Goal: Information Seeking & Learning: Check status

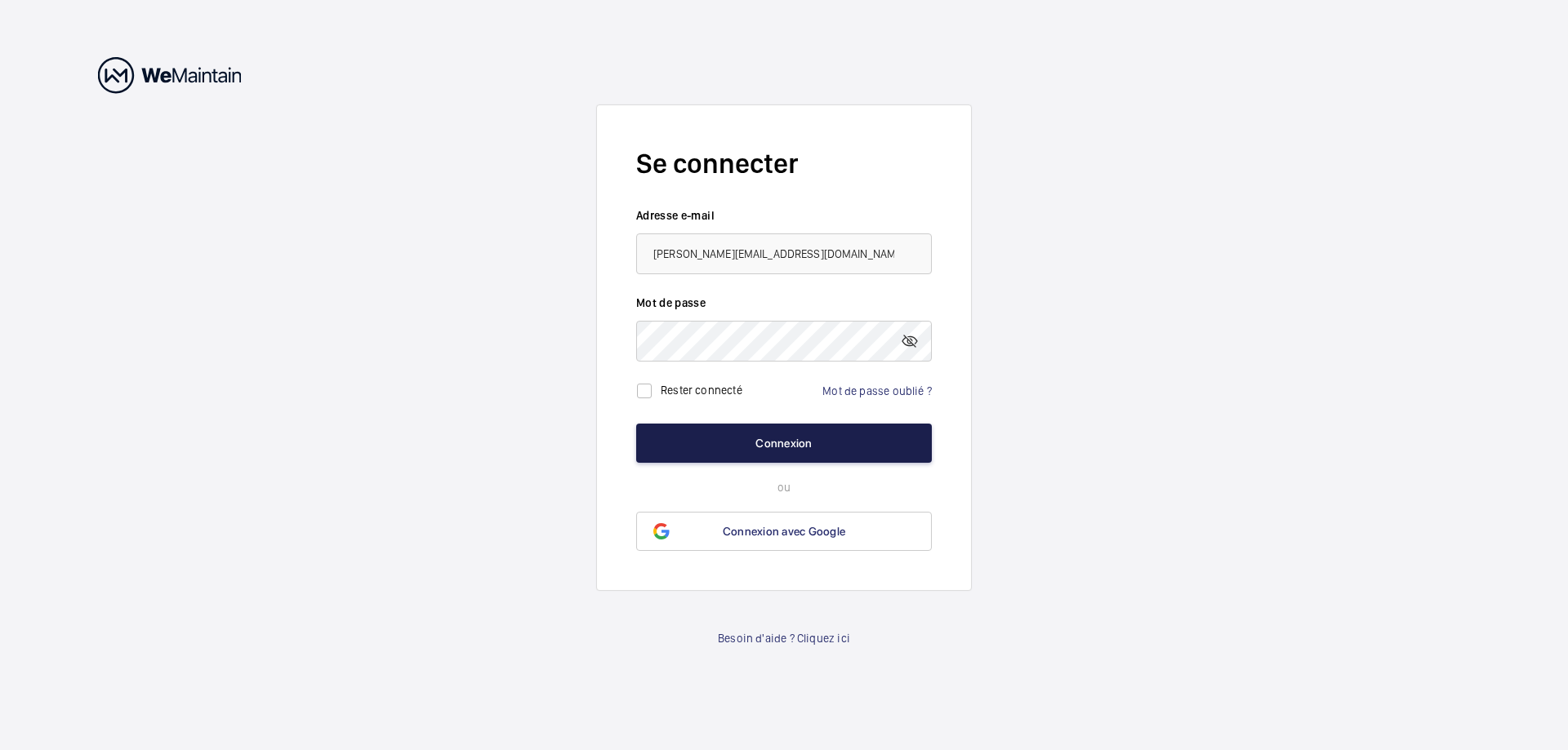
click at [734, 442] on button "Connexion" at bounding box center [784, 443] width 295 height 40
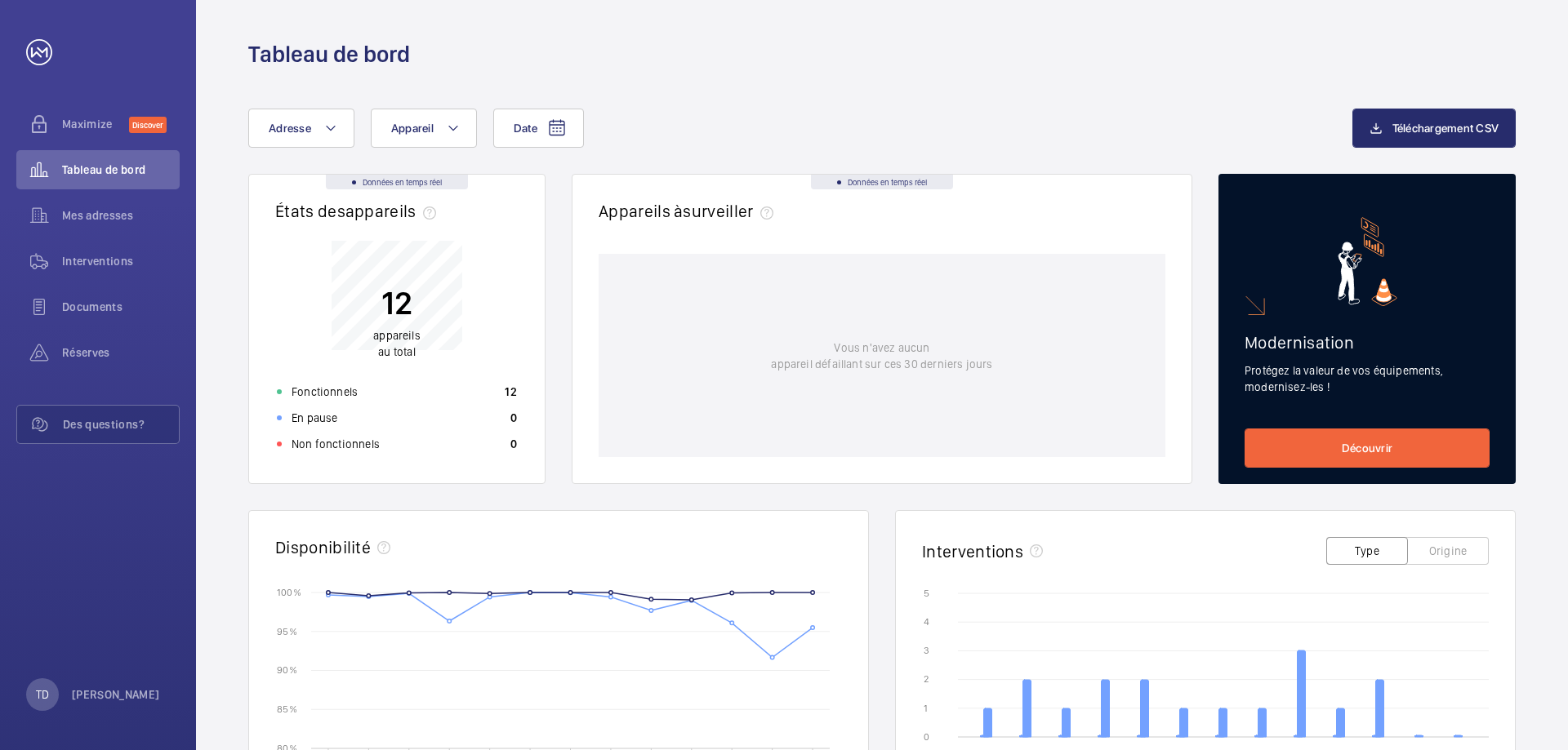
click at [792, 442] on div "Vous n'avez aucun appareil défaillant sur ces 30 derniers jours" at bounding box center [882, 355] width 566 height 203
click at [82, 344] on div "Réserves" at bounding box center [98, 353] width 164 height 40
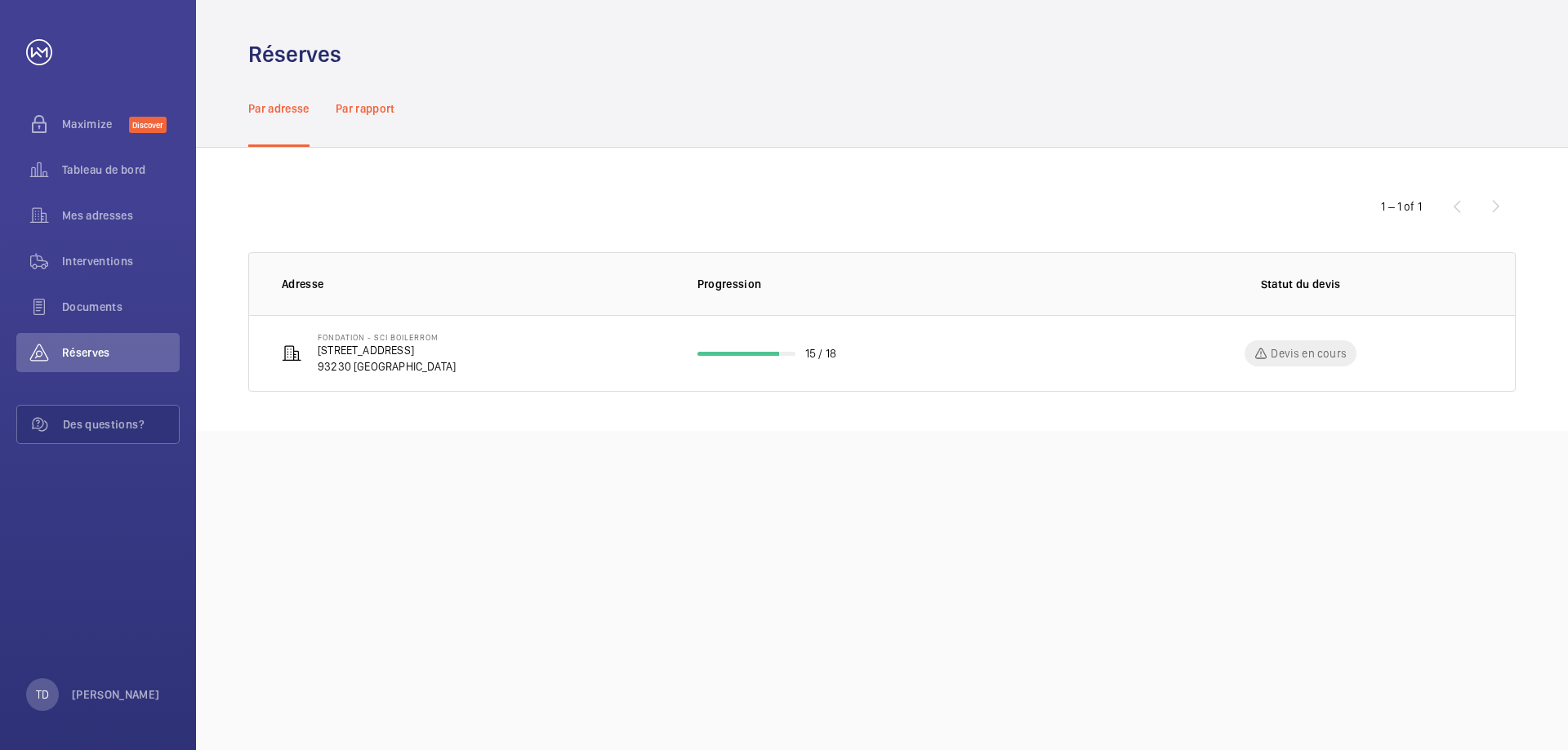
click at [354, 113] on p "Par rapport" at bounding box center [366, 108] width 60 height 17
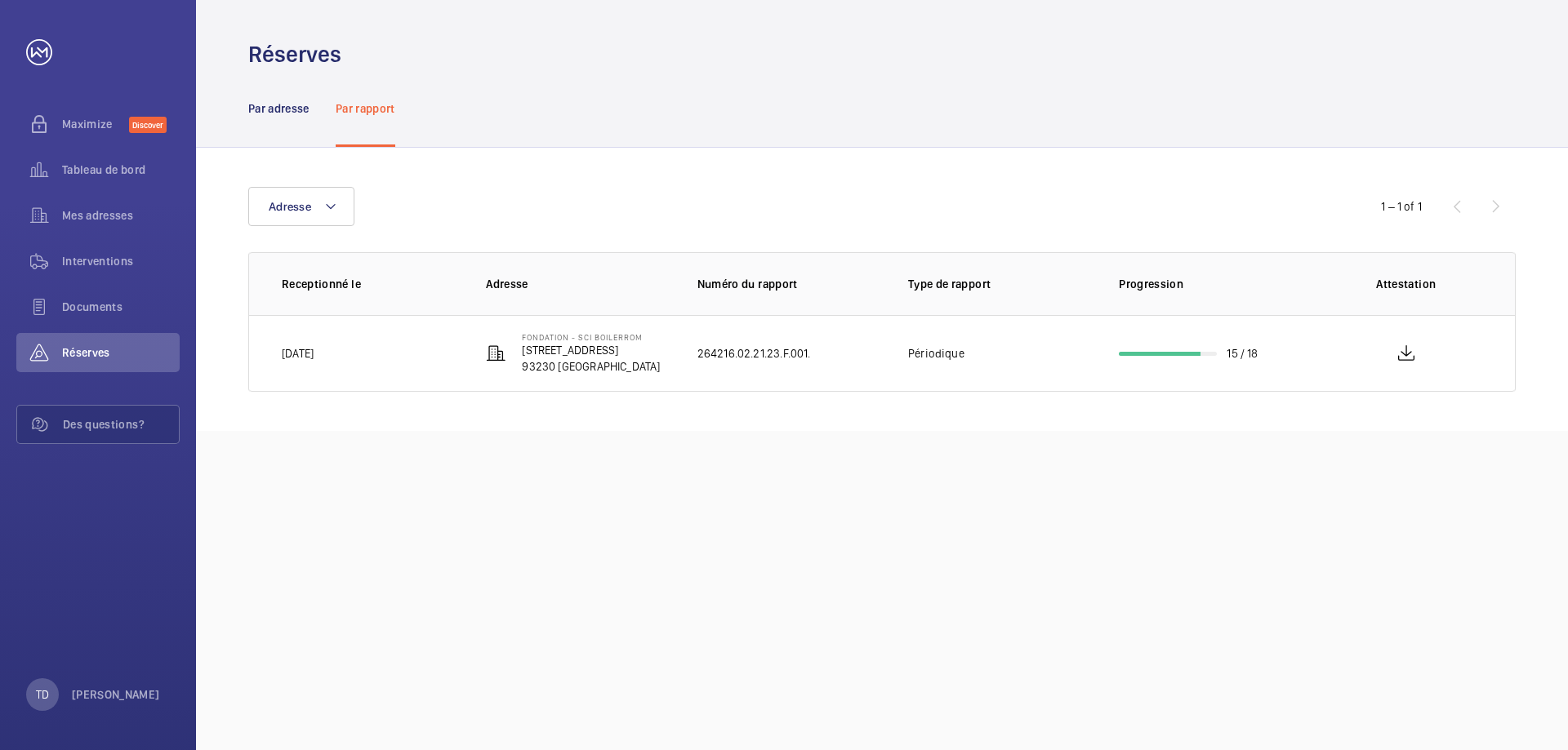
click at [285, 120] on div "Par adresse" at bounding box center [279, 108] width 62 height 77
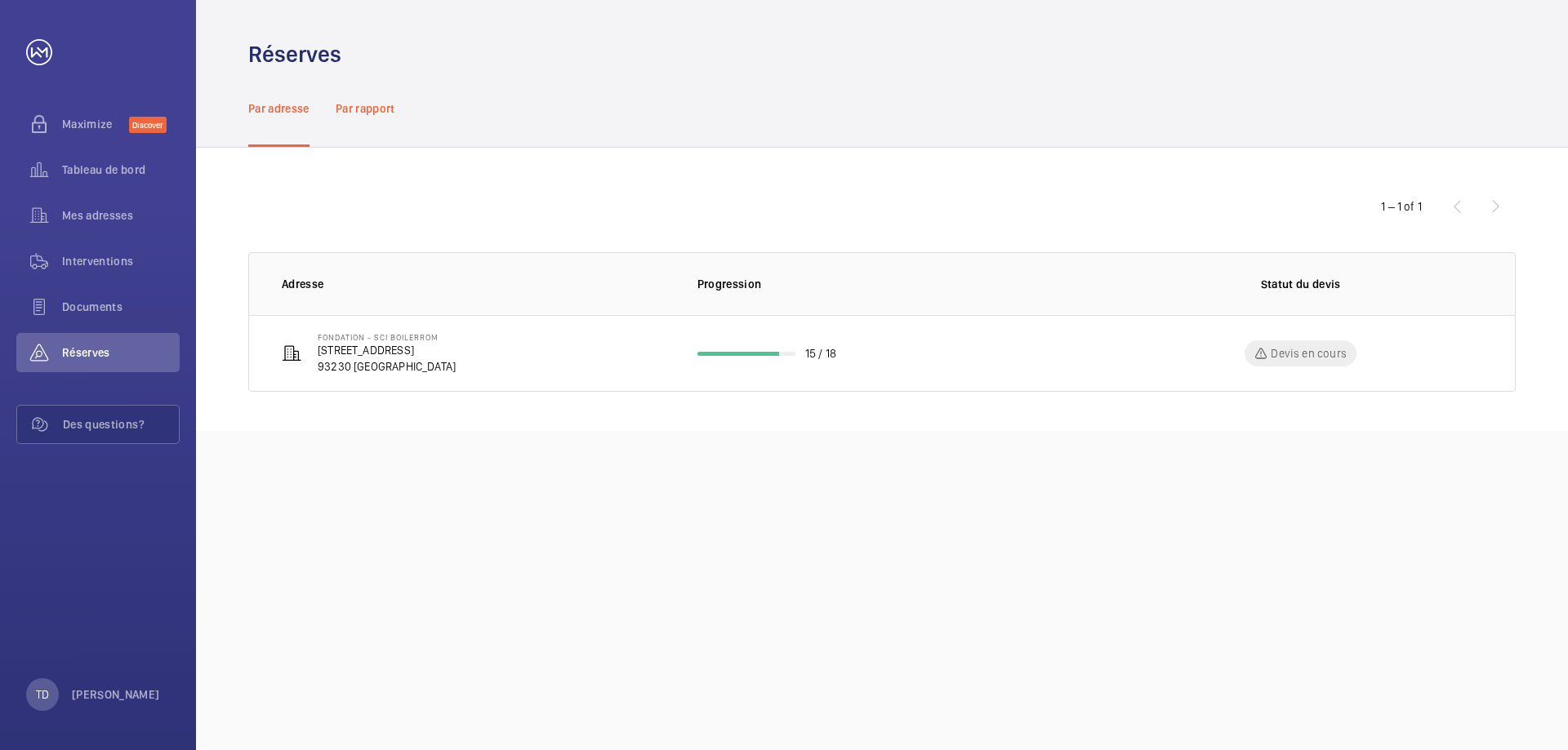
click at [392, 91] on div "Par rapport" at bounding box center [366, 108] width 60 height 77
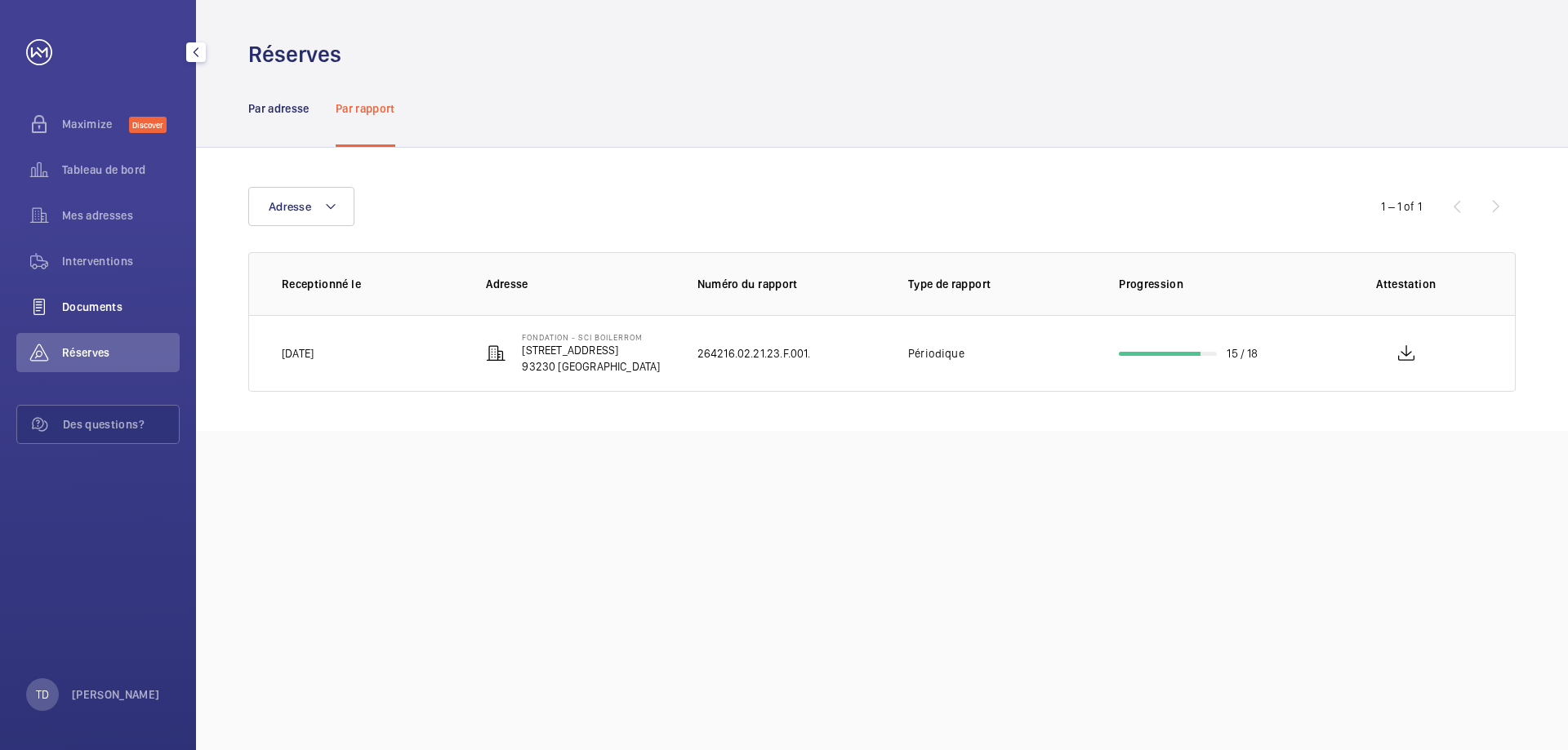
click at [123, 293] on div "Documents" at bounding box center [98, 307] width 164 height 40
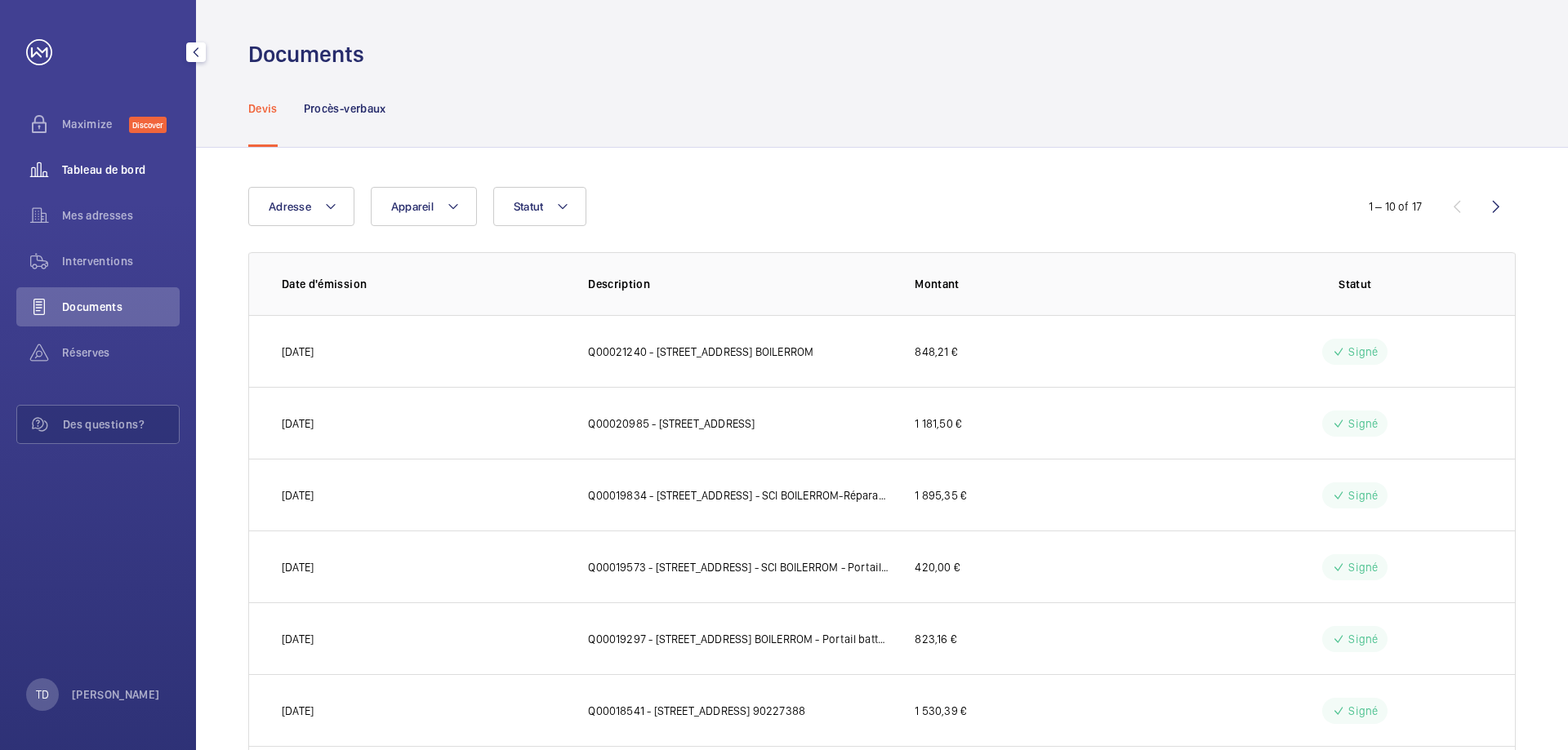
click at [103, 175] on span "Tableau de bord" at bounding box center [121, 170] width 118 height 17
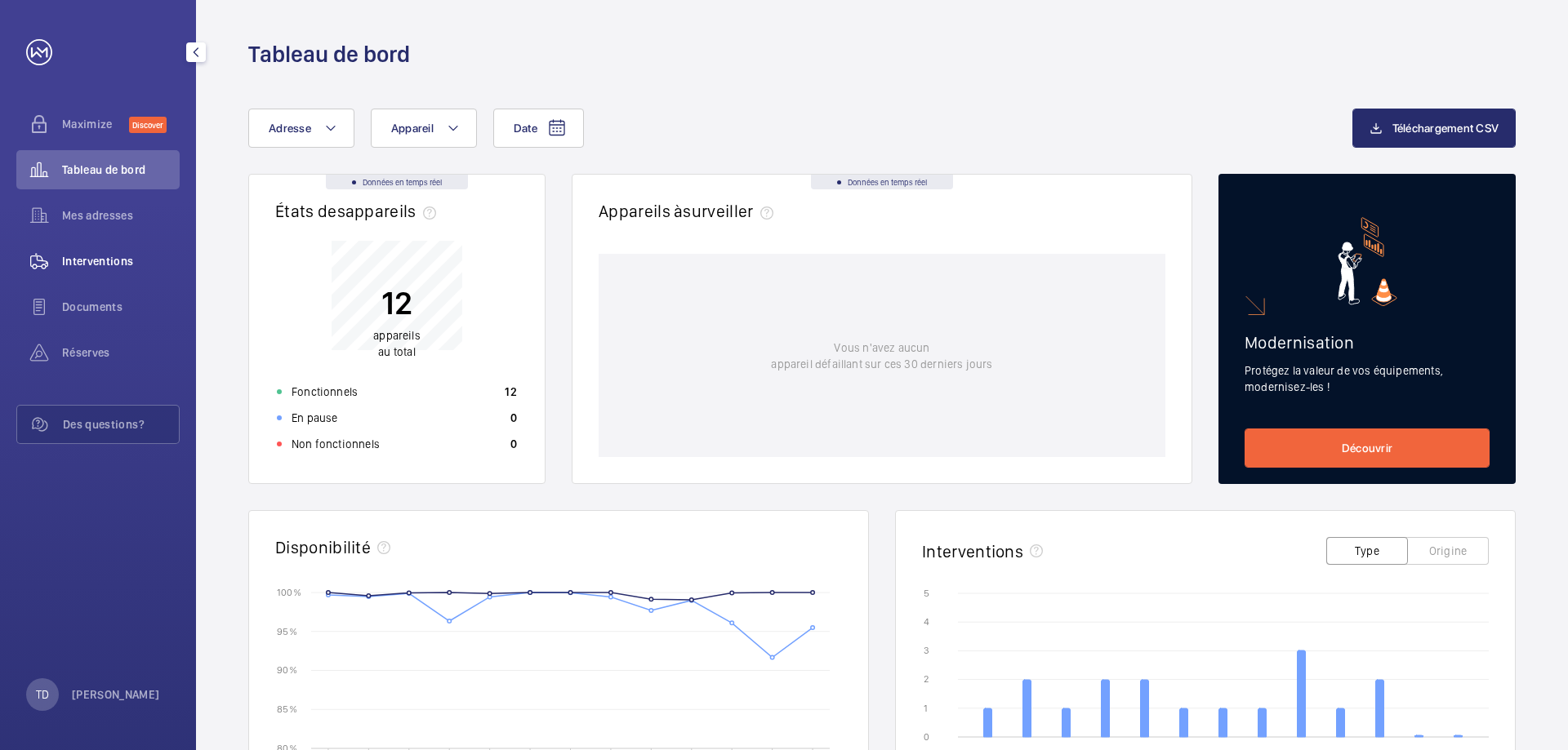
click at [99, 276] on div "Interventions" at bounding box center [98, 261] width 164 height 40
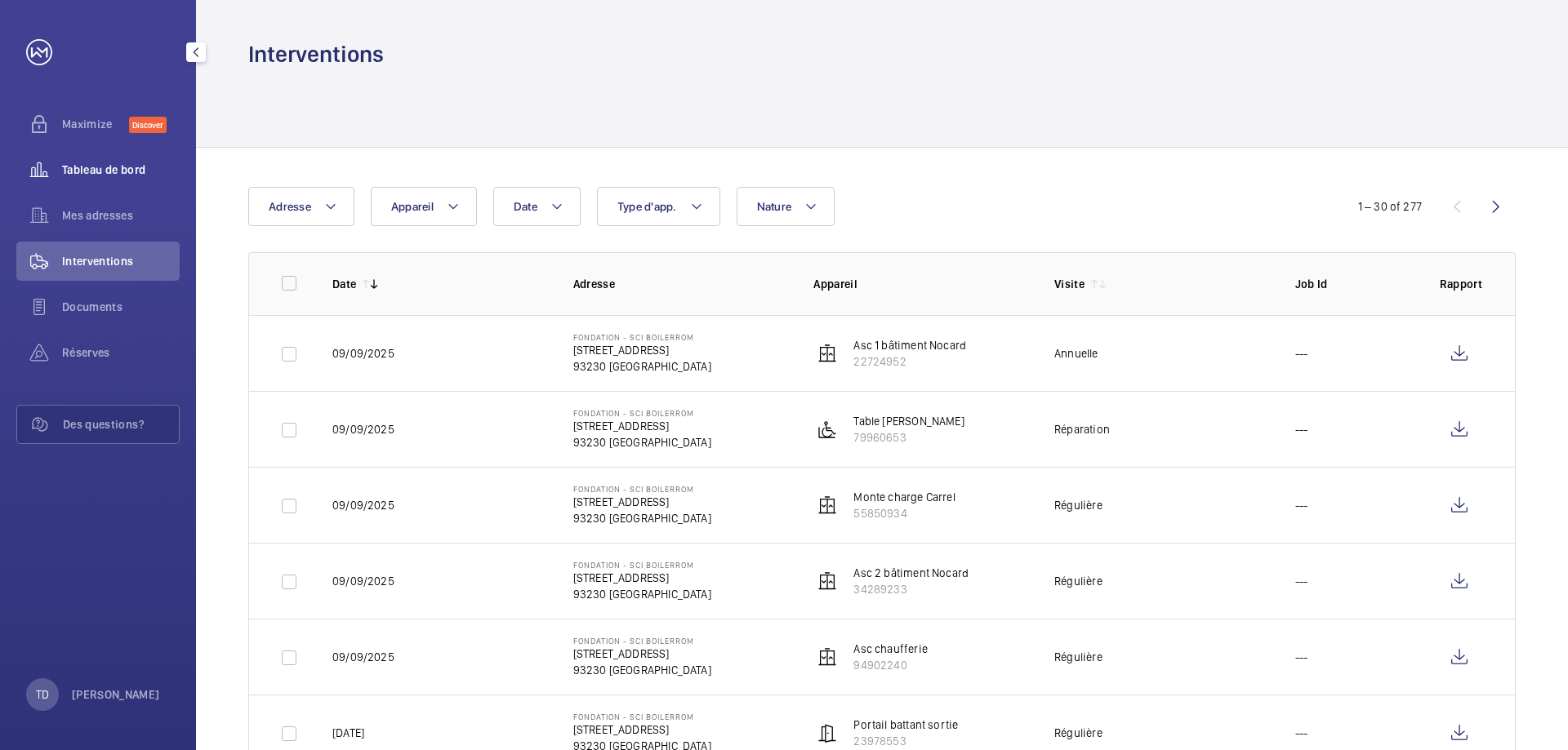
click at [108, 171] on span "Tableau de bord" at bounding box center [121, 170] width 118 height 17
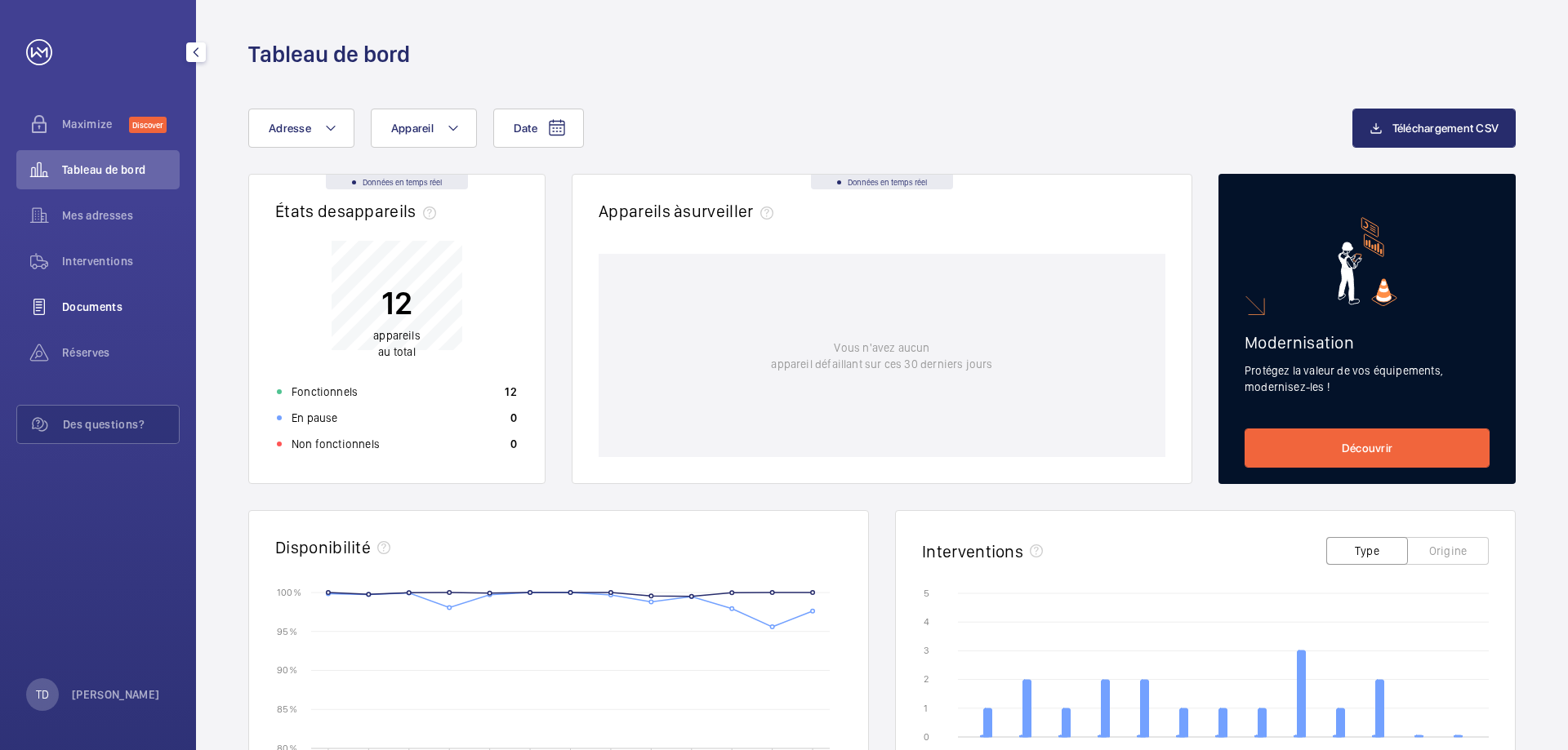
click at [101, 311] on span "Documents" at bounding box center [121, 307] width 118 height 17
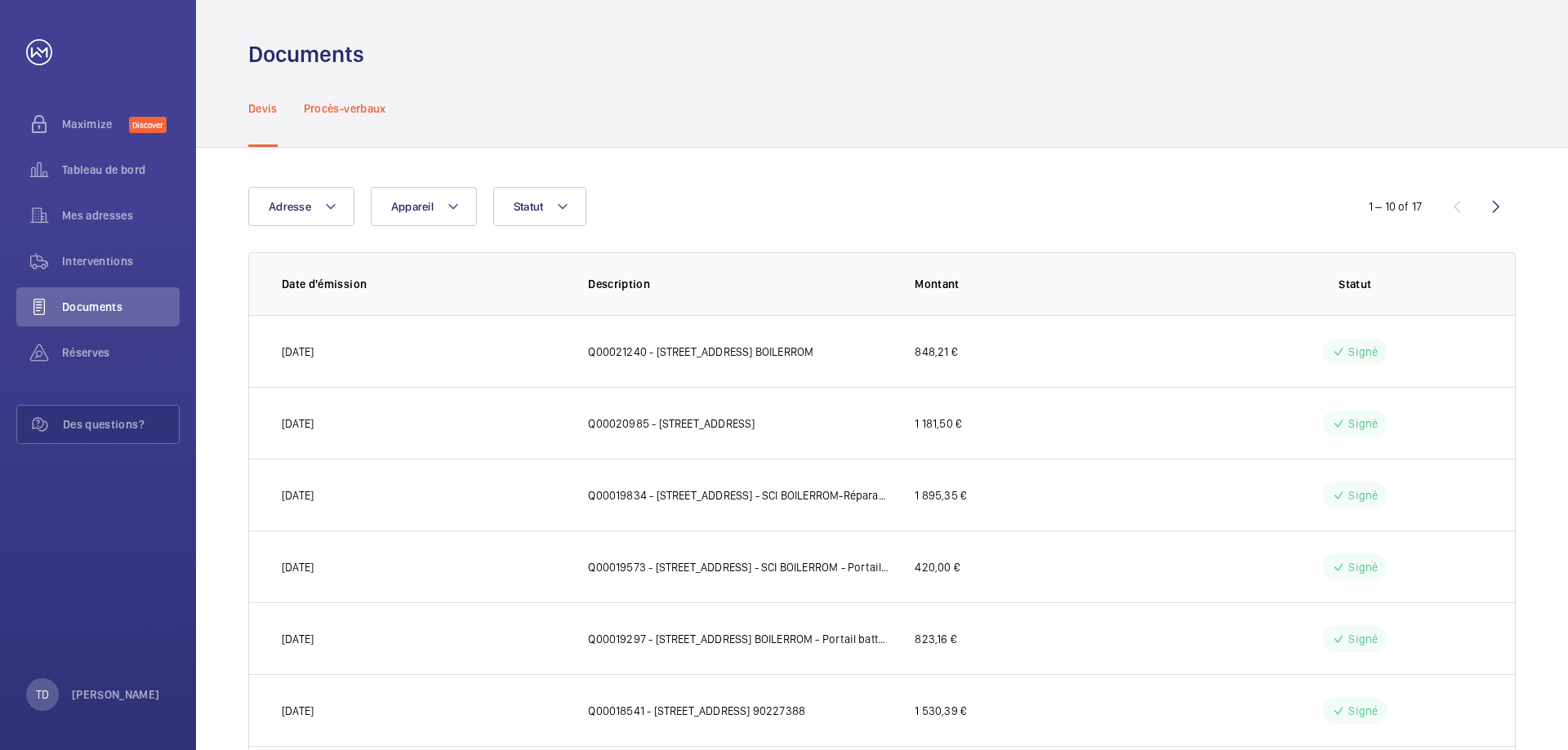
click at [367, 117] on div "Procès-verbaux" at bounding box center [345, 108] width 83 height 77
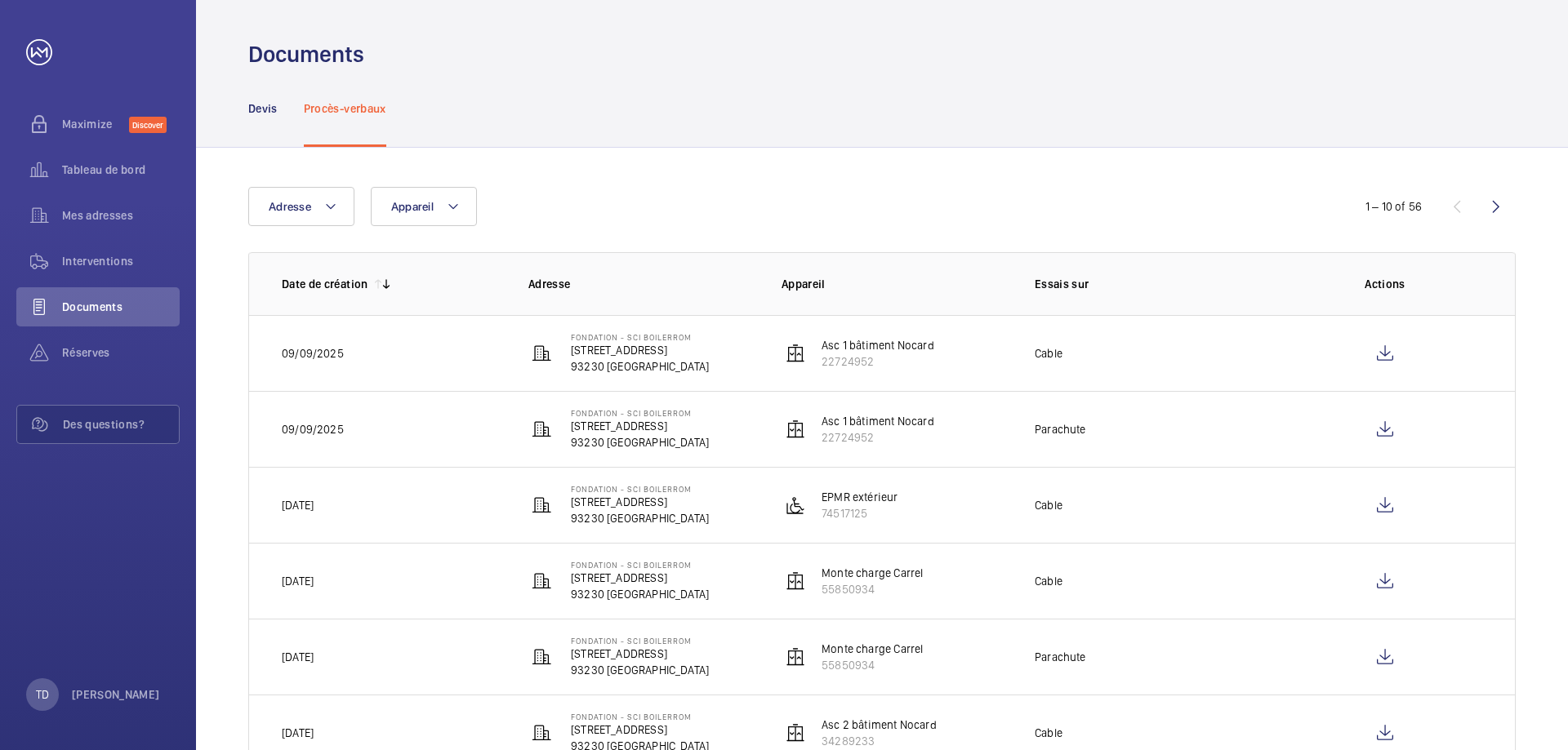
click at [1475, 203] on div "1 – 10 of 56" at bounding box center [1418, 207] width 196 height 19
click at [1486, 202] on wm-front-icon-button at bounding box center [1496, 207] width 40 height 40
click at [1493, 205] on wm-front-icon-button at bounding box center [1496, 207] width 40 height 40
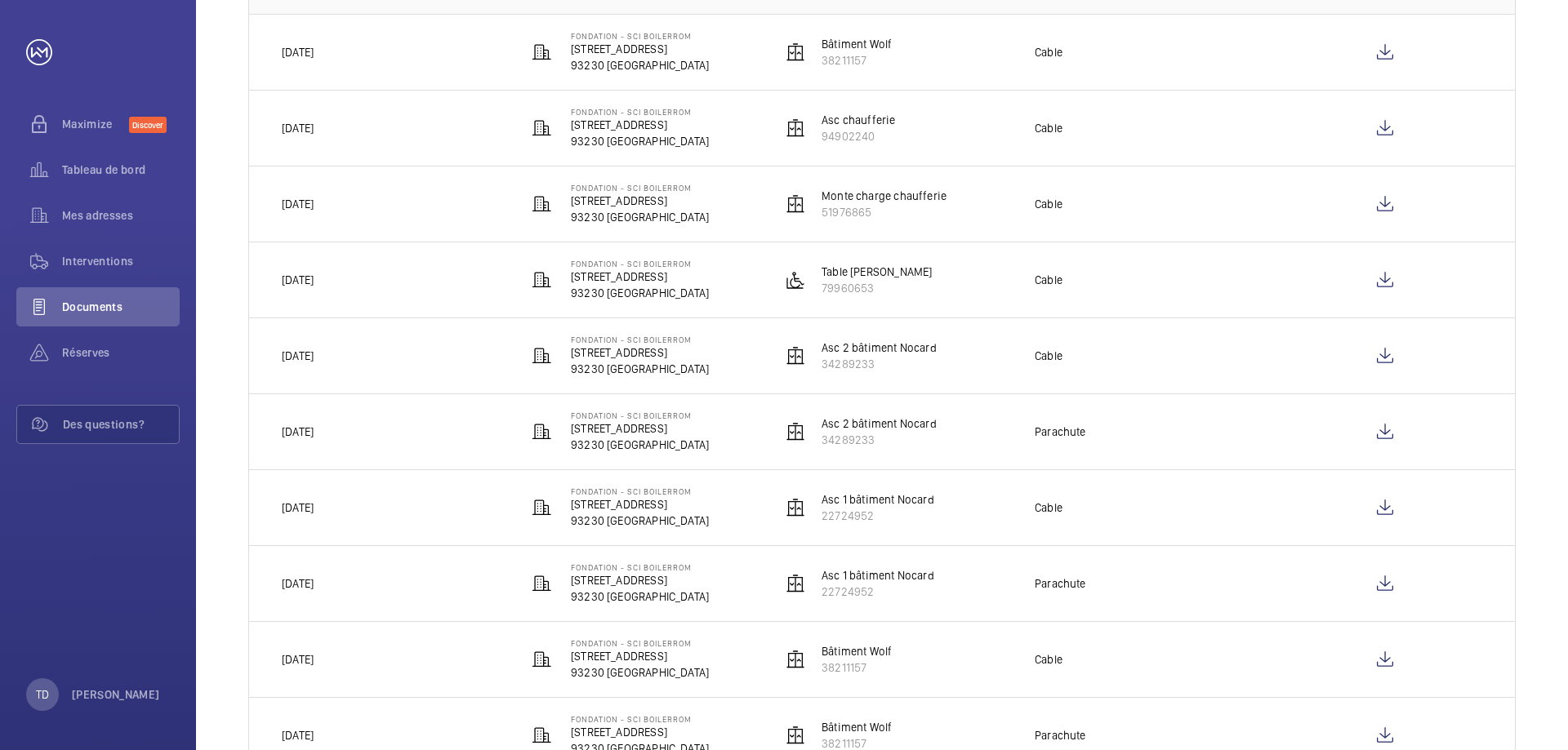
scroll to position [282, 0]
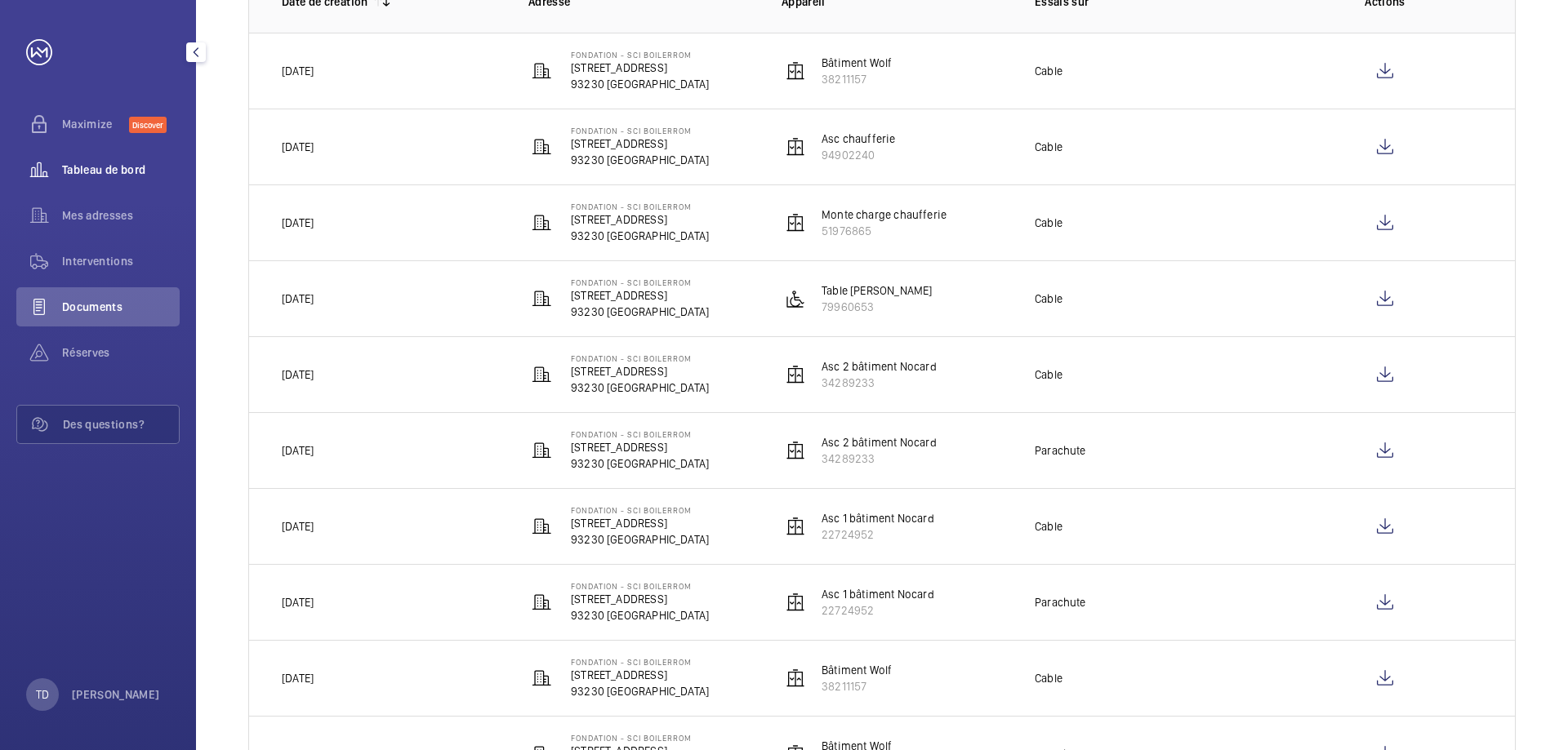
click at [97, 171] on span "Tableau de bord" at bounding box center [121, 170] width 118 height 17
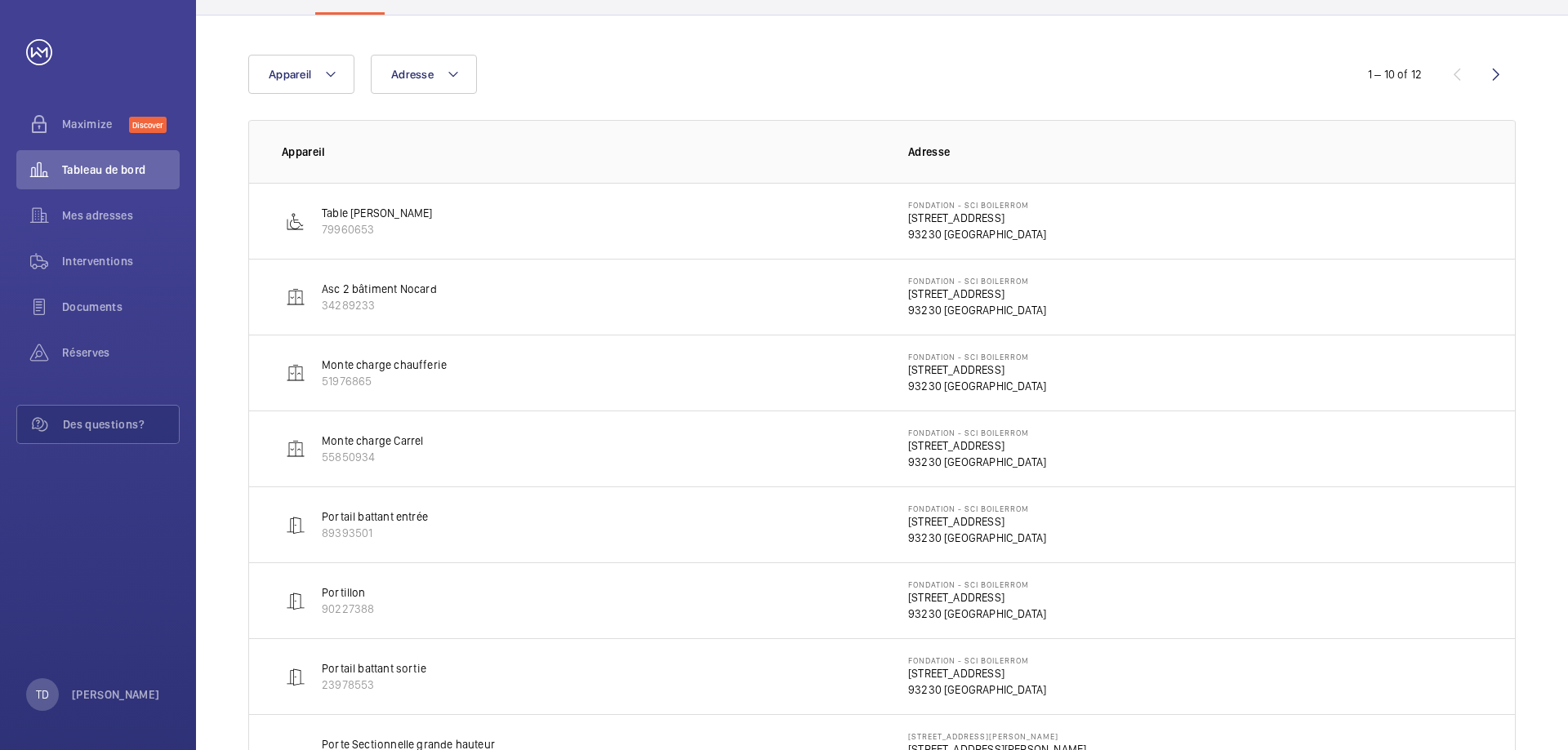
scroll to position [245, 0]
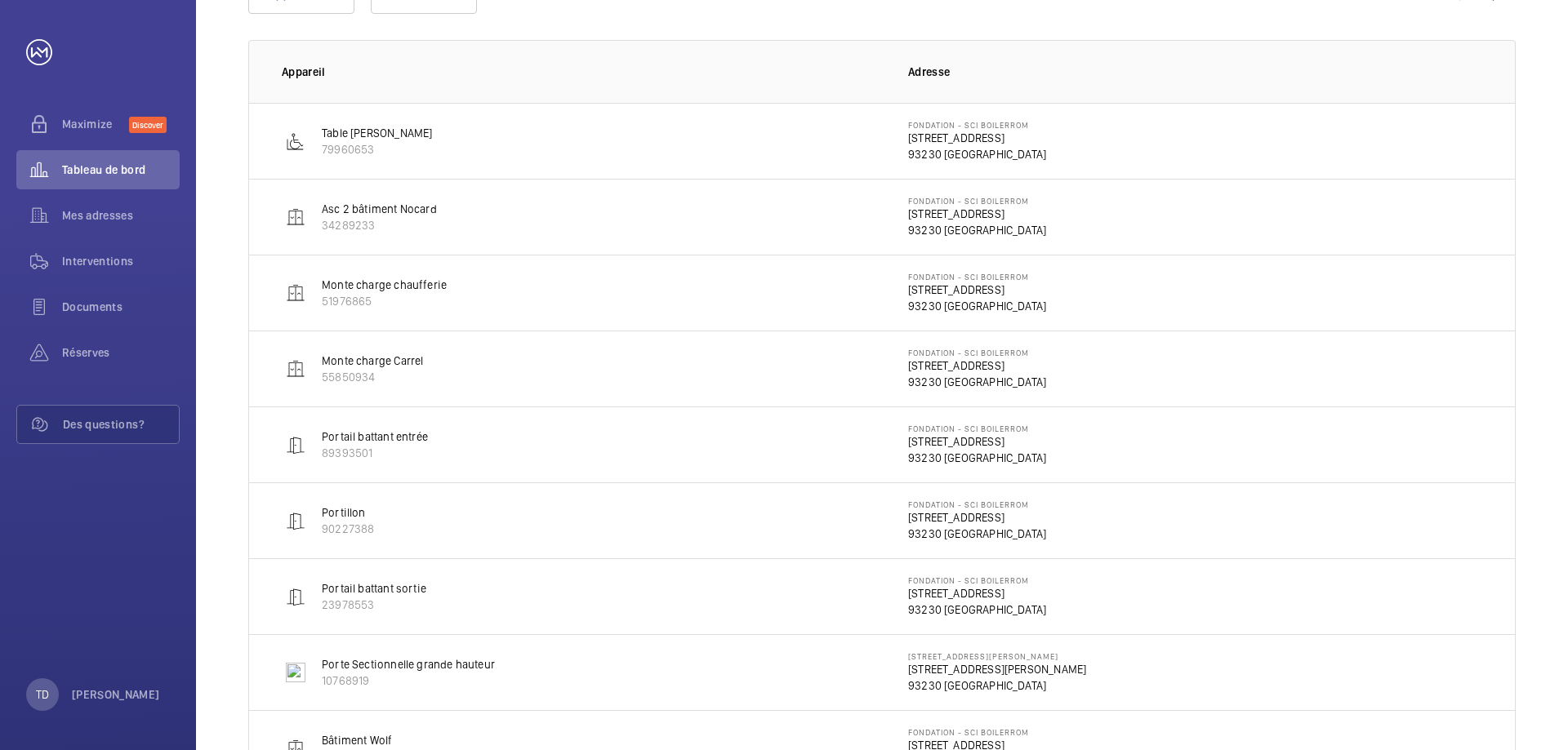
click at [371, 289] on p "Monte charge chaufferie" at bounding box center [384, 285] width 125 height 17
click at [412, 287] on p "Monte charge chaufferie" at bounding box center [384, 285] width 125 height 17
drag, startPoint x: 975, startPoint y: 298, endPoint x: 541, endPoint y: 316, distance: 434.4
click at [974, 298] on p "93230 [GEOGRAPHIC_DATA]" at bounding box center [977, 306] width 138 height 17
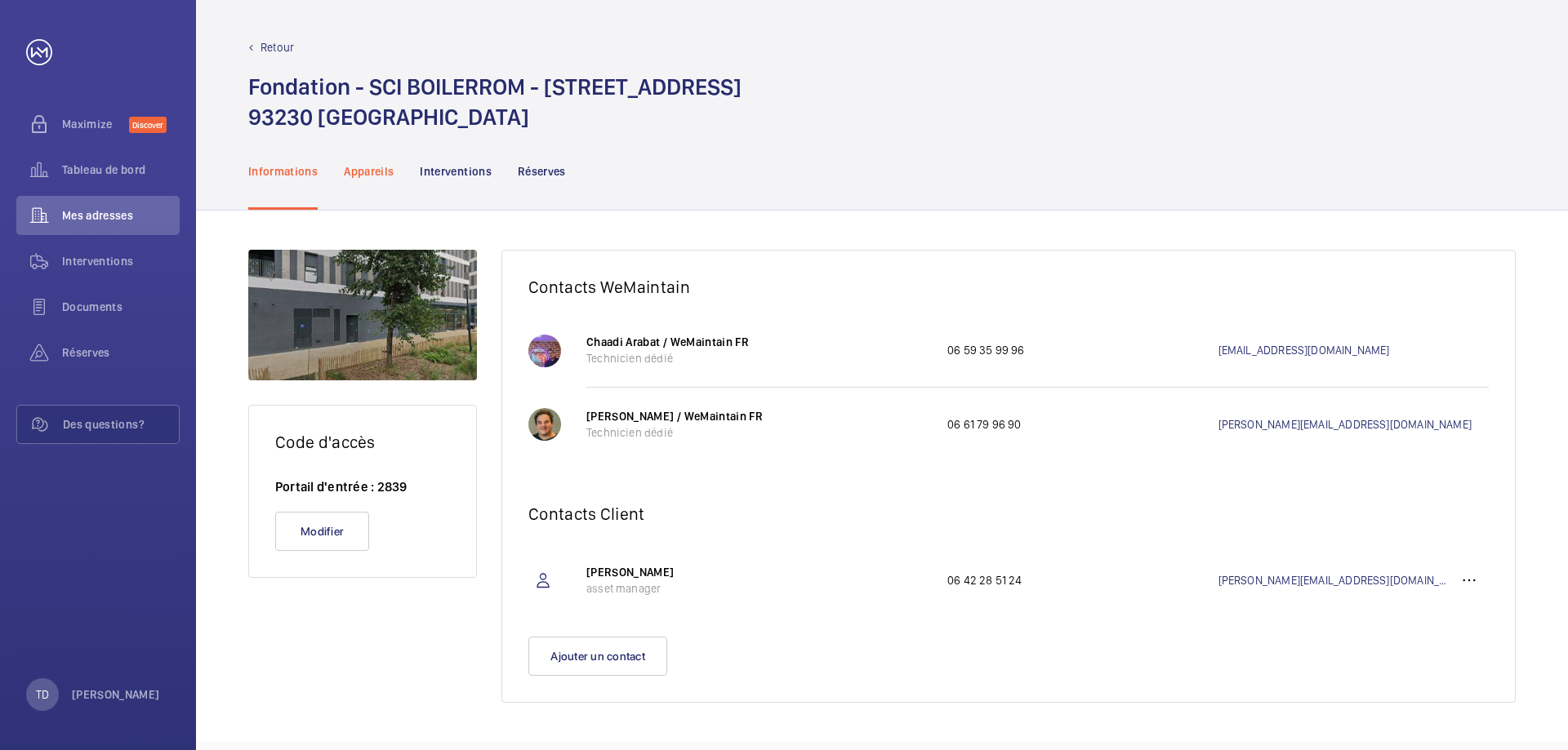
click at [377, 179] on div "Appareils" at bounding box center [368, 171] width 50 height 77
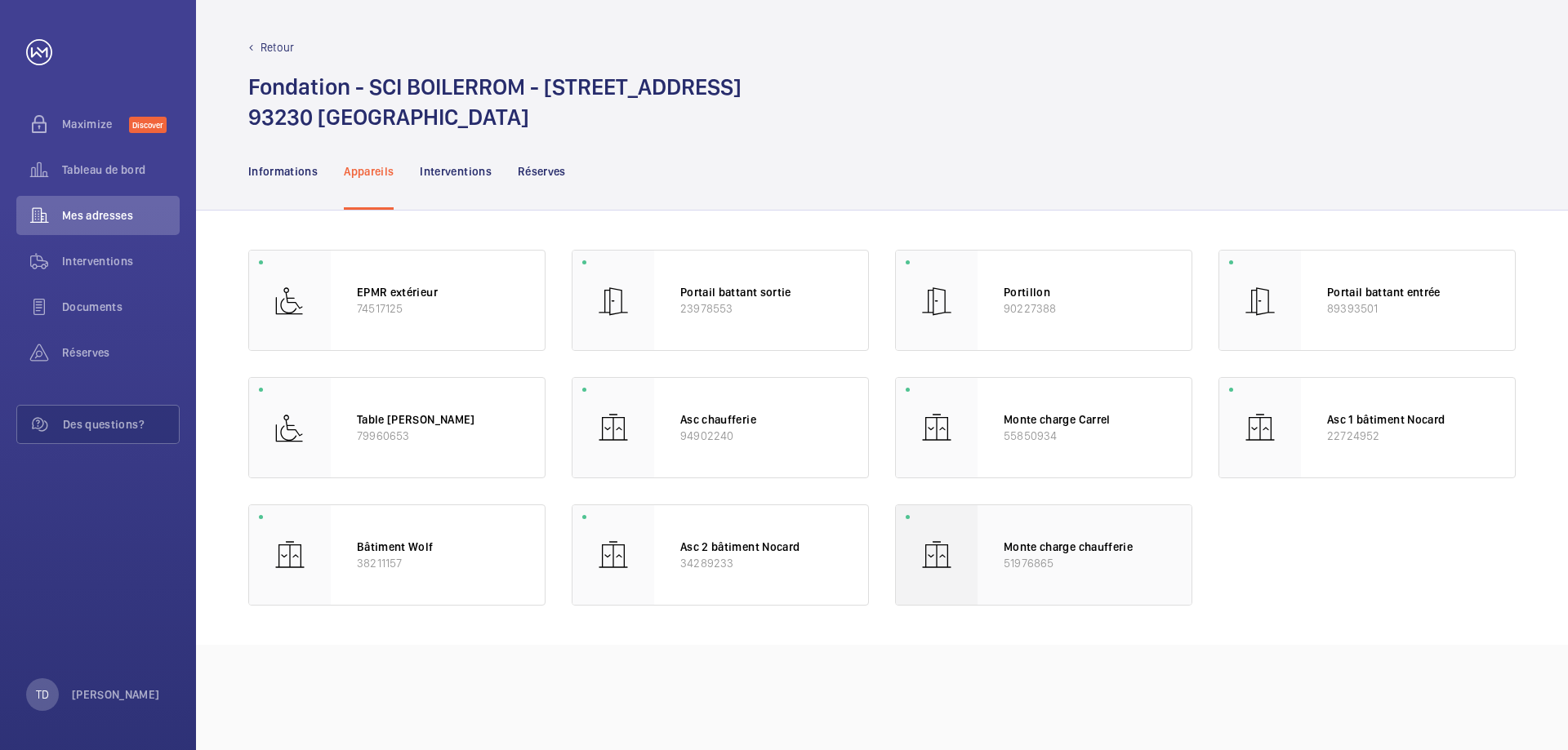
click at [1057, 554] on p "Monte charge chaufferie" at bounding box center [1084, 547] width 162 height 17
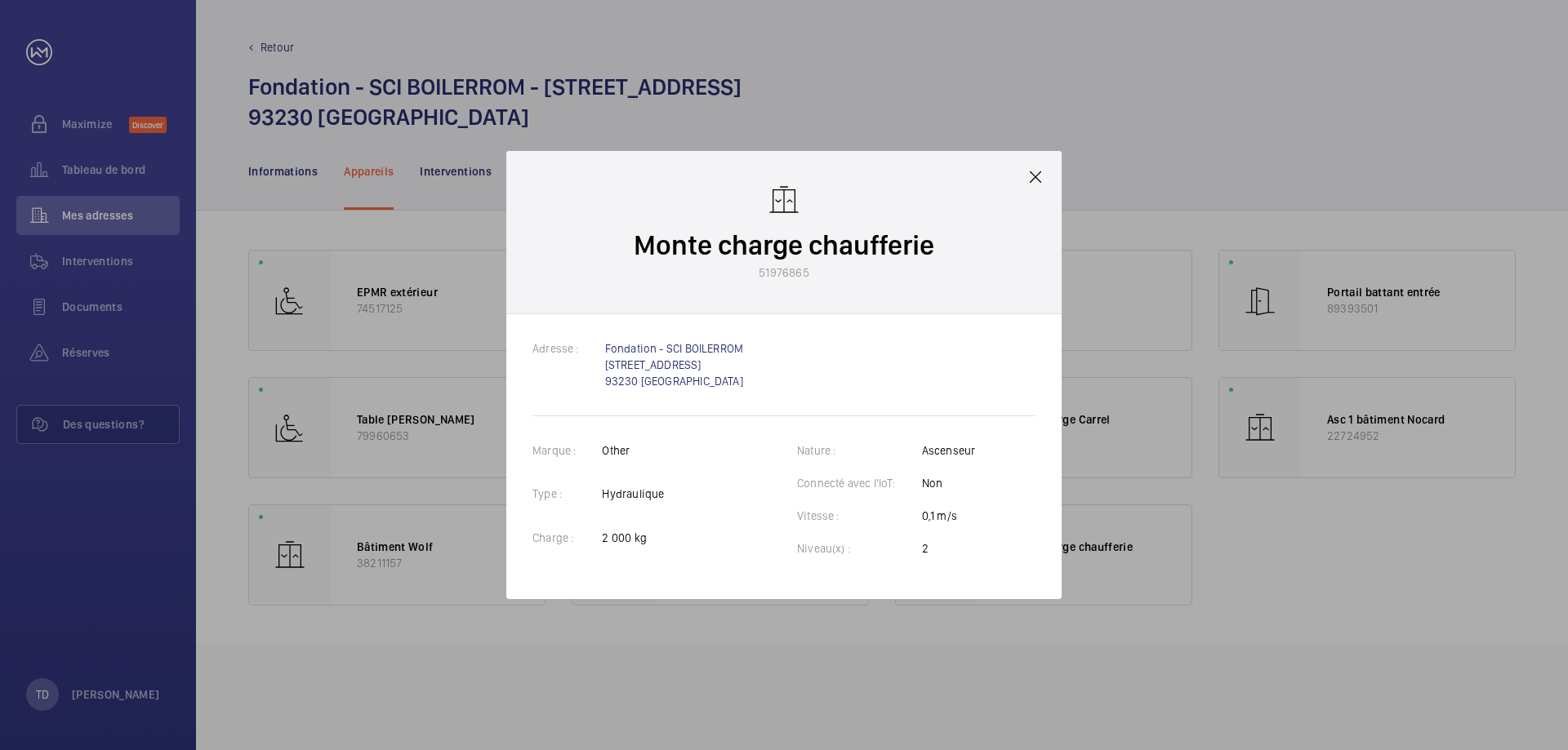
click at [1039, 178] on mat-icon at bounding box center [1035, 177] width 19 height 19
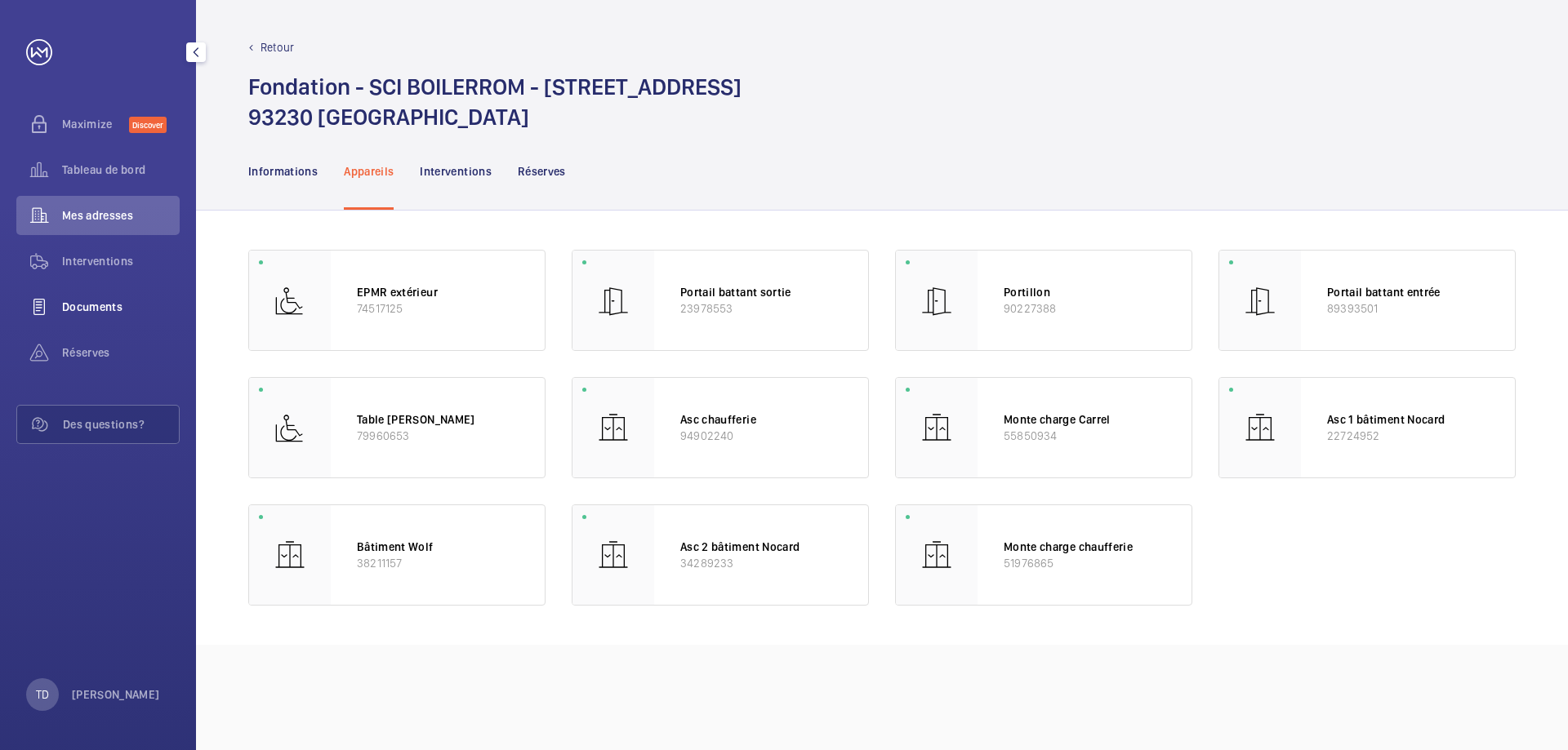
click at [72, 292] on div "Documents" at bounding box center [98, 307] width 164 height 40
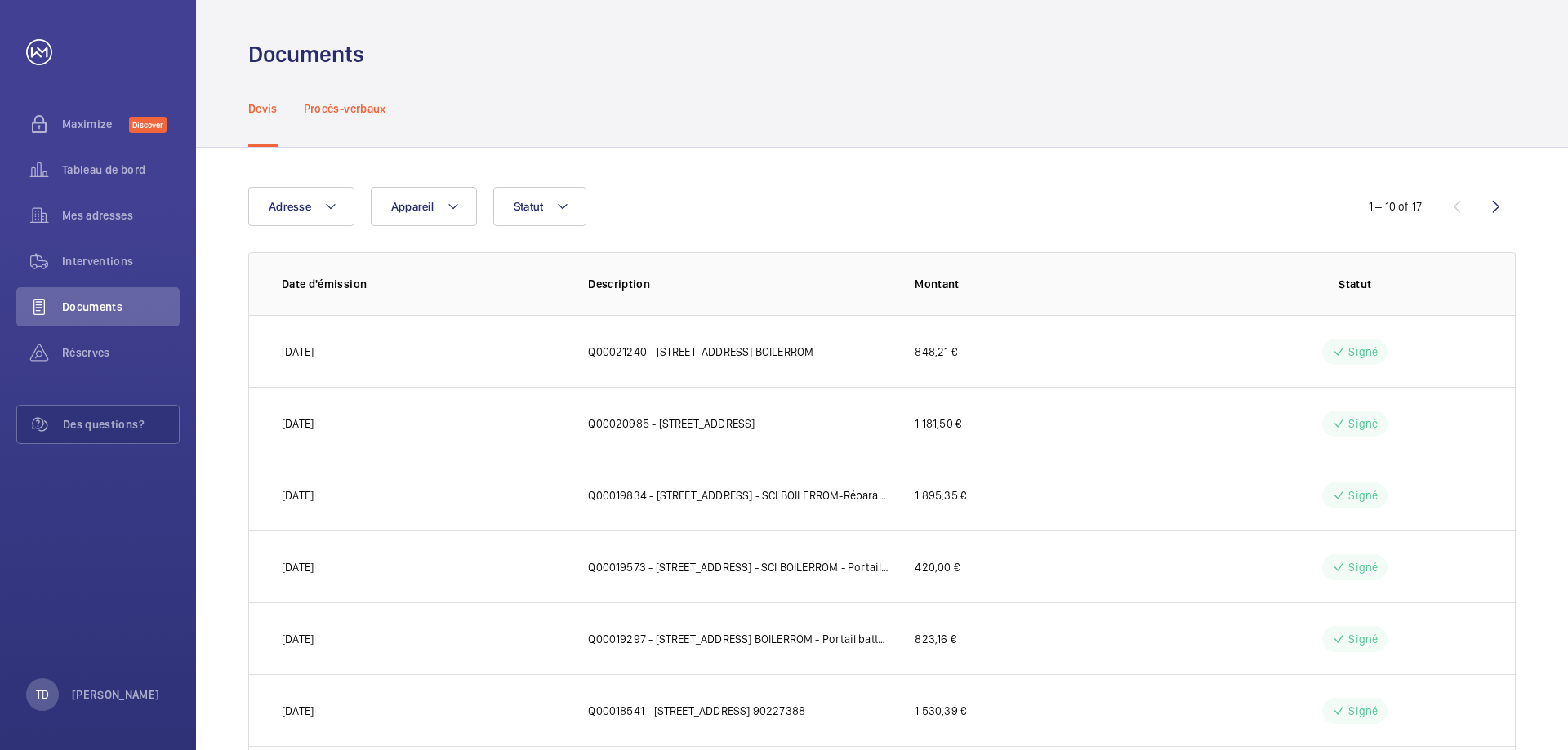
click at [362, 110] on p "Procès-verbaux" at bounding box center [345, 108] width 83 height 17
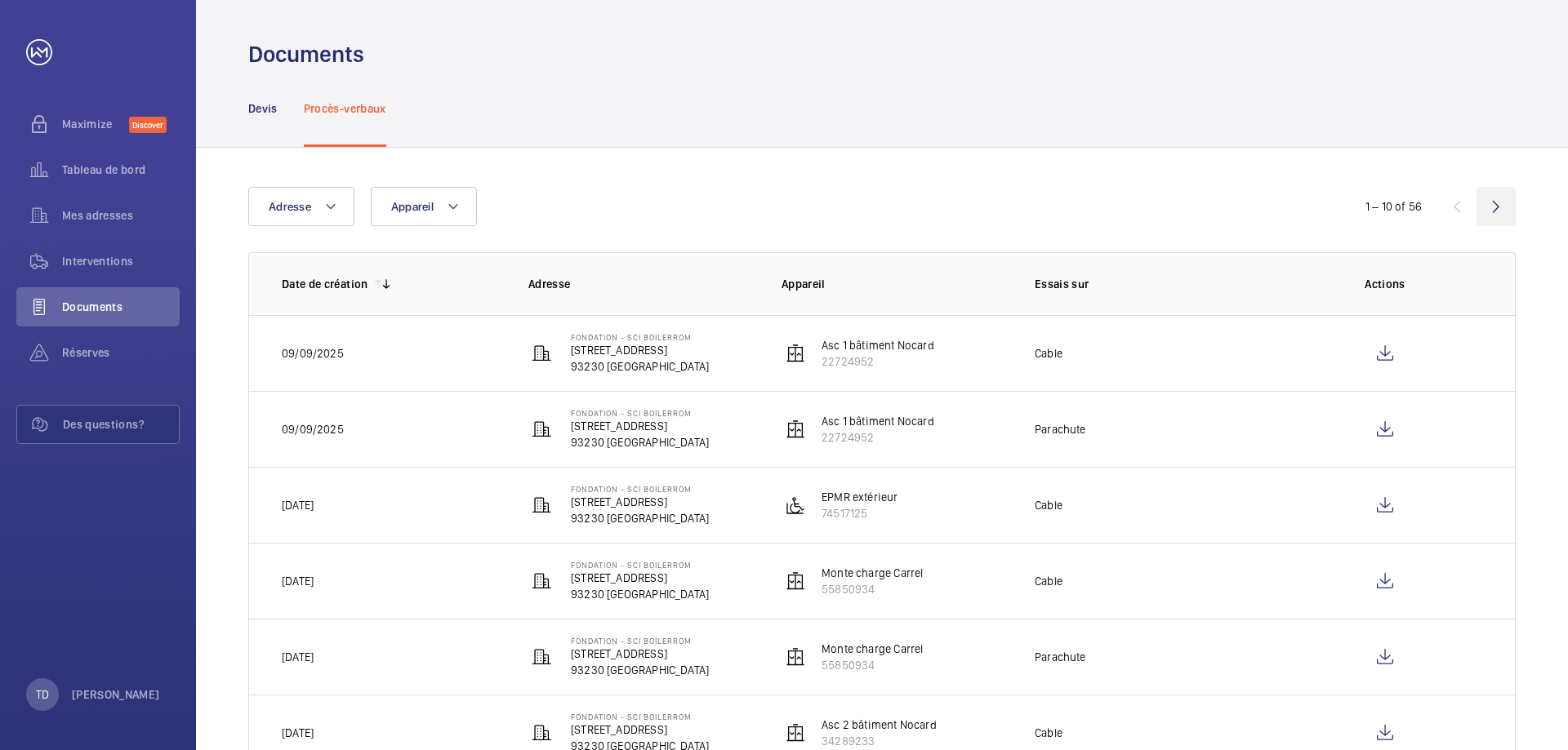
click at [1498, 204] on wm-front-icon-button at bounding box center [1496, 207] width 40 height 40
click at [1485, 200] on wm-front-icon-button at bounding box center [1496, 207] width 40 height 40
click at [1494, 210] on wm-front-icon-button at bounding box center [1496, 207] width 40 height 40
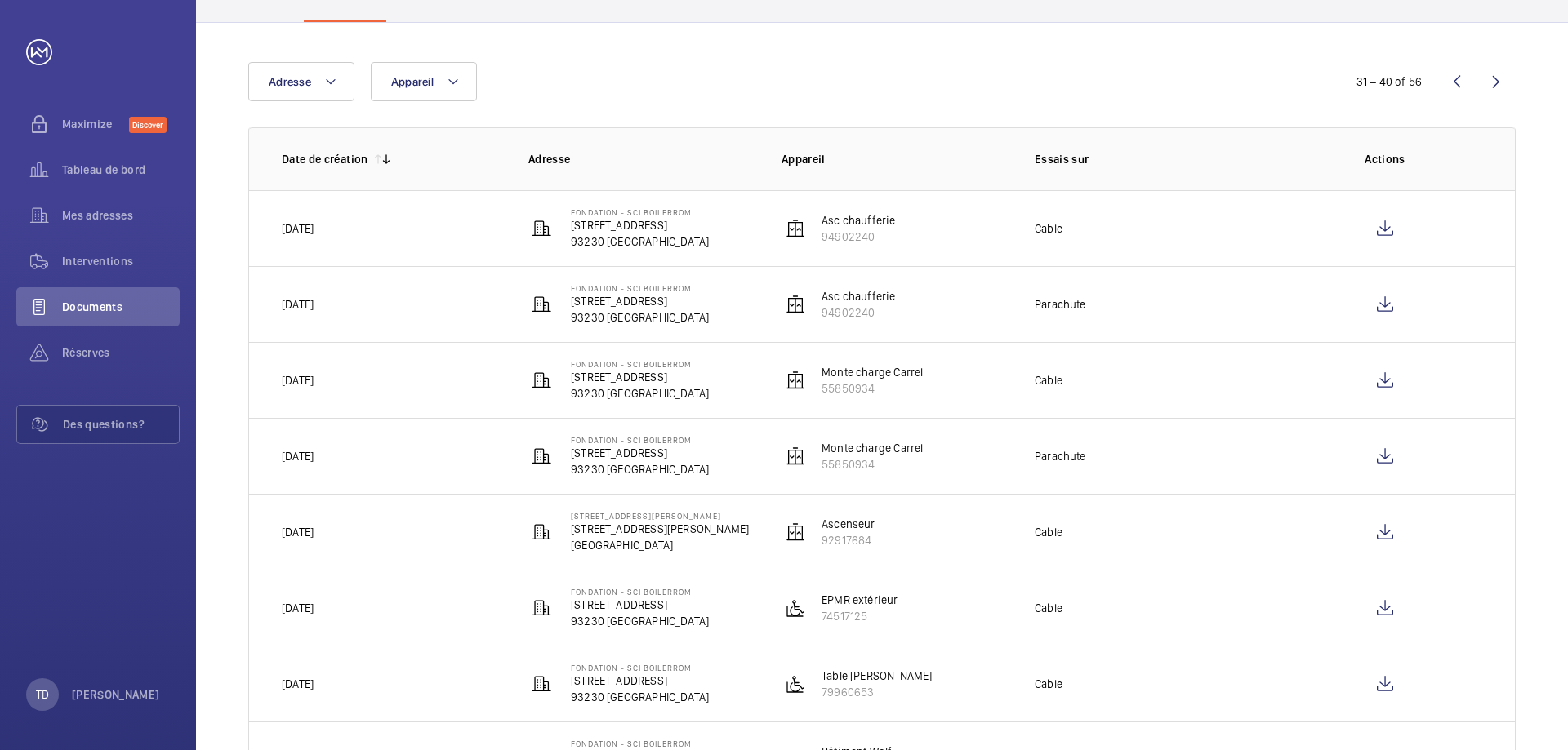
scroll to position [120, 0]
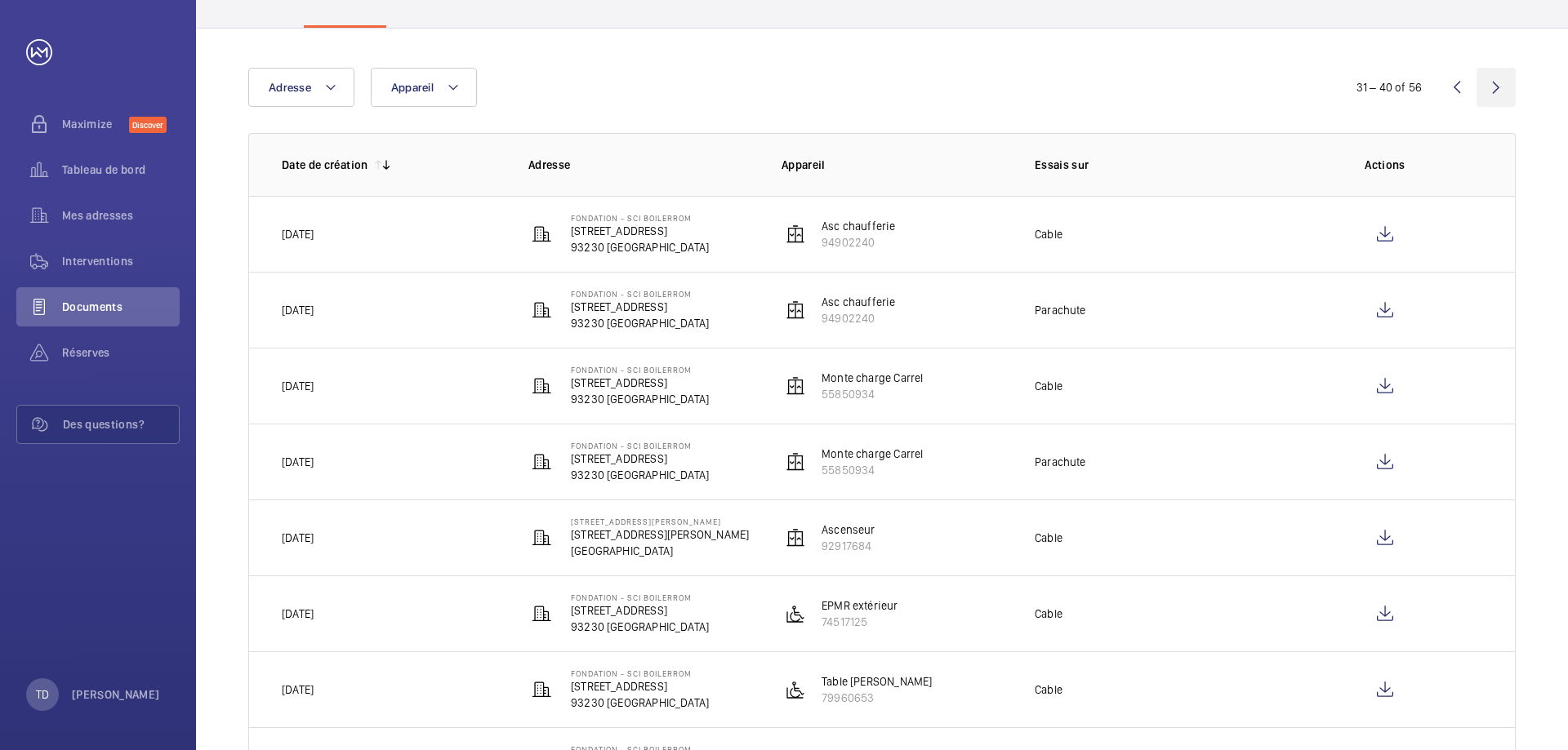
click at [1497, 97] on wm-front-icon-button at bounding box center [1496, 87] width 40 height 40
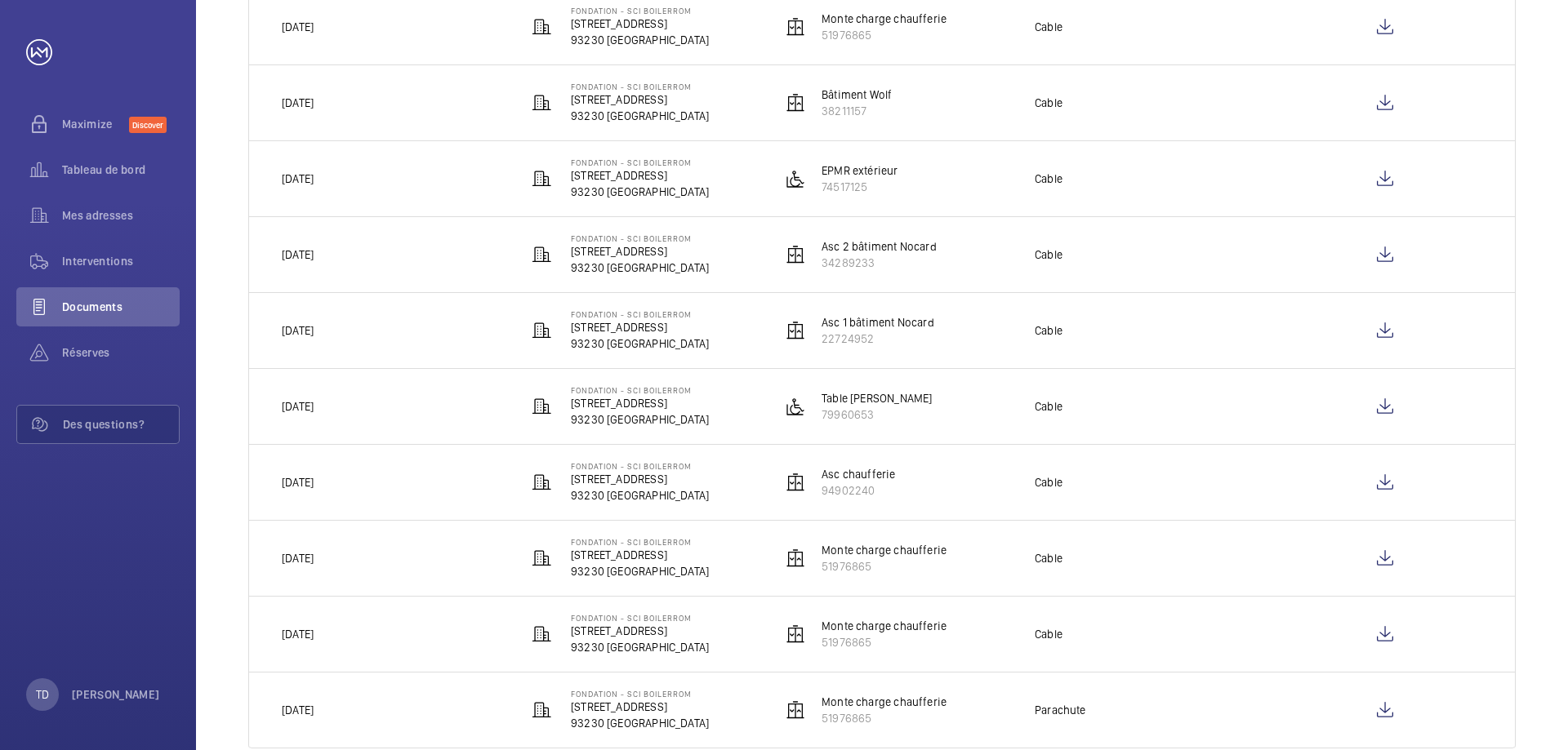
scroll to position [364, 0]
